Goal: Book appointment/travel/reservation

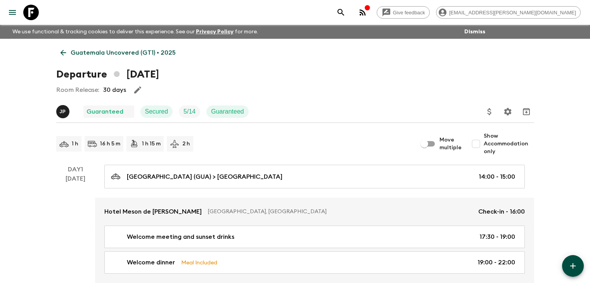
scroll to position [1697, 0]
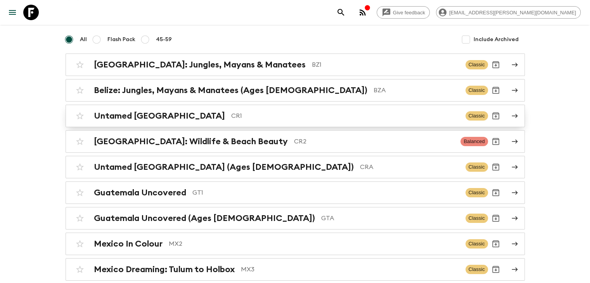
scroll to position [78, 0]
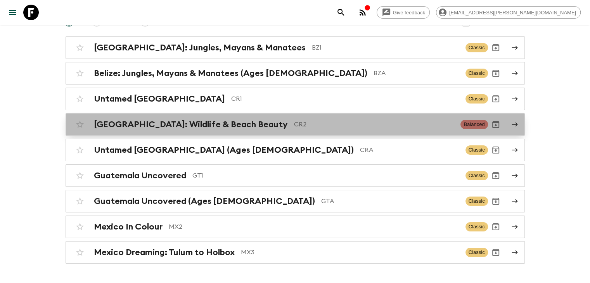
click at [190, 127] on h2 "[GEOGRAPHIC_DATA]: Wildlife & Beach Beauty" at bounding box center [191, 124] width 194 height 10
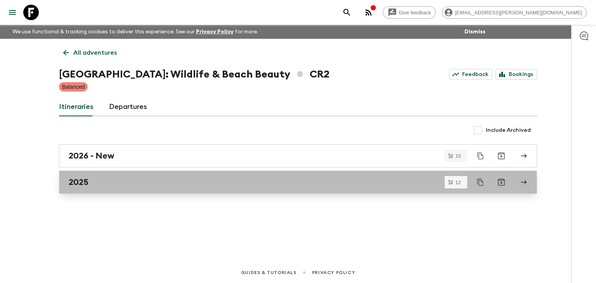
click at [90, 182] on div "2025" at bounding box center [291, 182] width 444 height 10
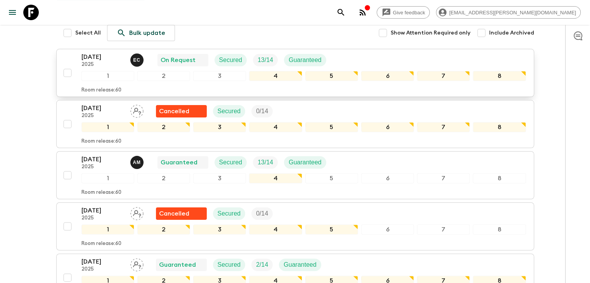
scroll to position [78, 0]
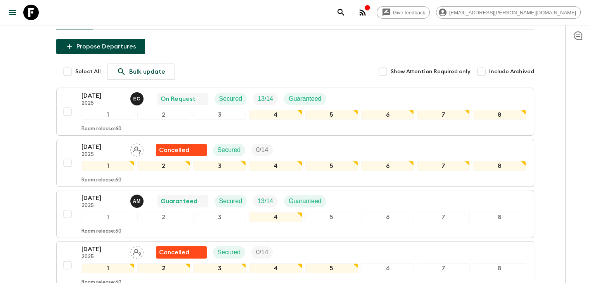
click at [96, 95] on p "[DATE]" at bounding box center [102, 95] width 43 height 9
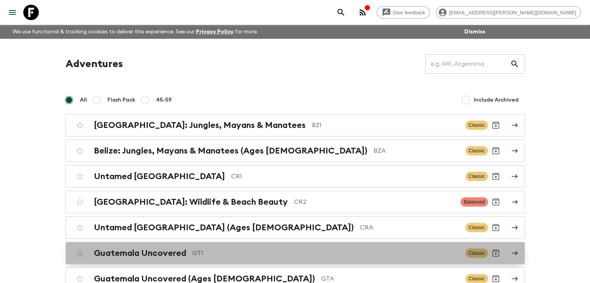
click at [175, 249] on h2 "Guatemala Uncovered" at bounding box center [140, 253] width 92 height 10
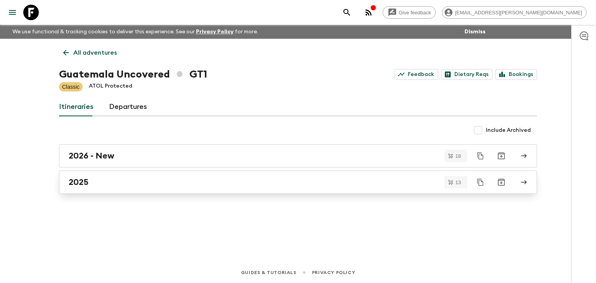
click at [86, 182] on h2 "2025" at bounding box center [79, 182] width 20 height 10
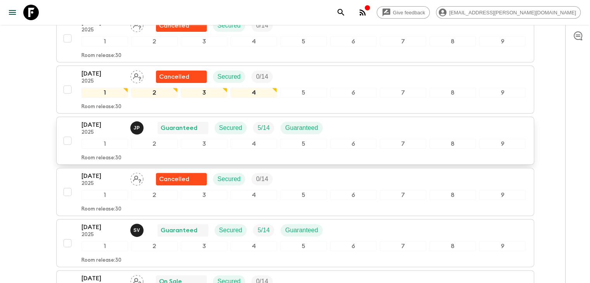
scroll to position [216, 0]
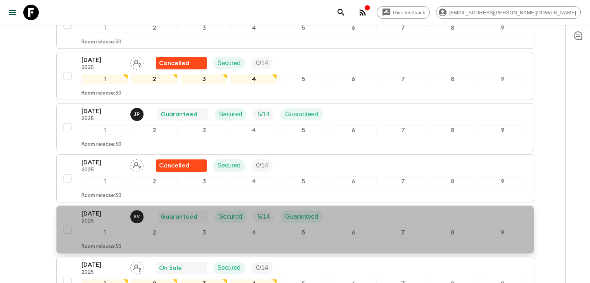
click at [97, 209] on p "[DATE]" at bounding box center [102, 213] width 43 height 9
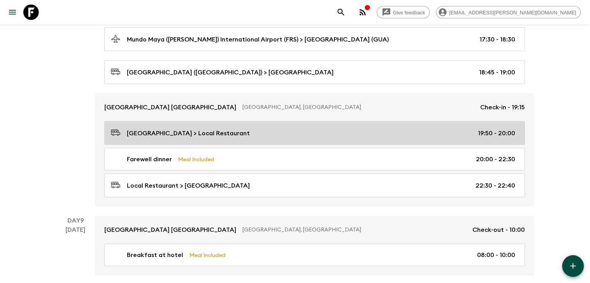
scroll to position [1697, 0]
